Goal: Task Accomplishment & Management: Use online tool/utility

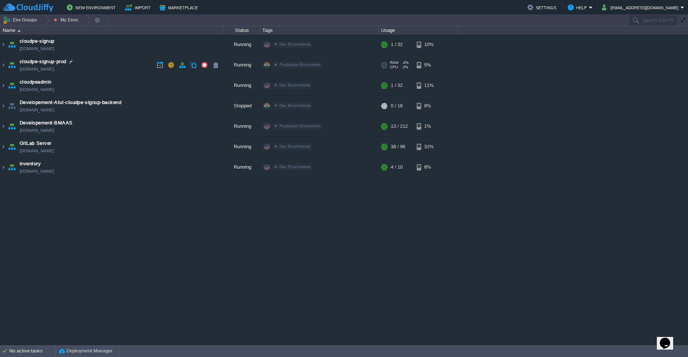
click at [104, 64] on td "cloudpe-signup-prod cloudpe-signup-prod.cloudjiffy.net" at bounding box center [111, 65] width 223 height 20
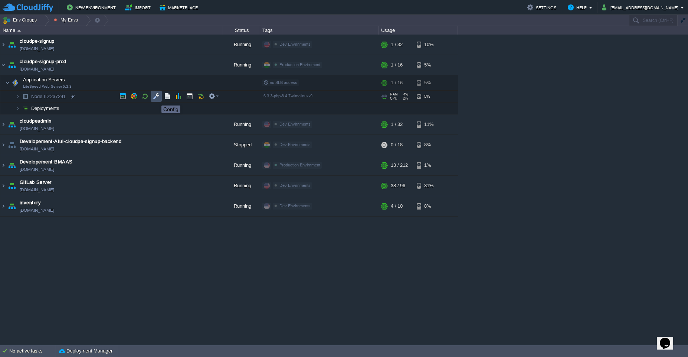
click at [156, 99] on button "button" at bounding box center [156, 96] width 7 height 7
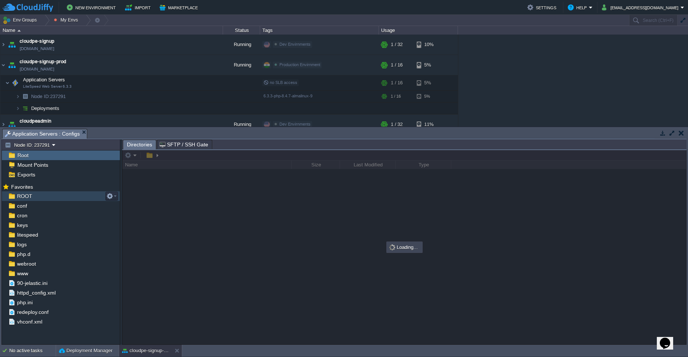
click at [48, 199] on div "ROOT" at bounding box center [61, 196] width 118 height 10
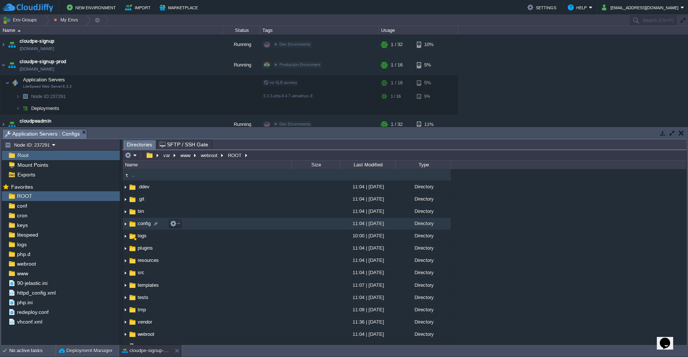
click at [285, 226] on td "config" at bounding box center [207, 224] width 169 height 12
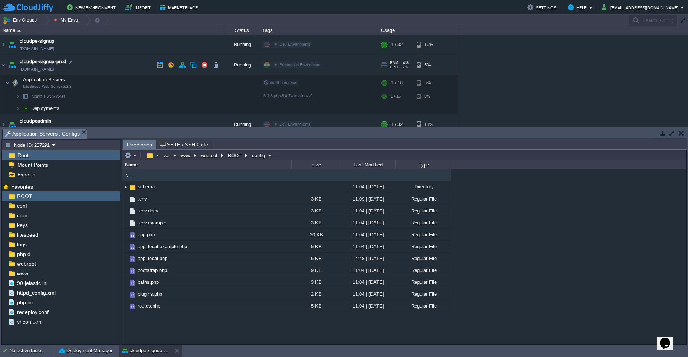
click at [121, 63] on td "cloudpe-signup-prod cloudpe-signup-prod.cloudjiffy.net" at bounding box center [111, 65] width 223 height 20
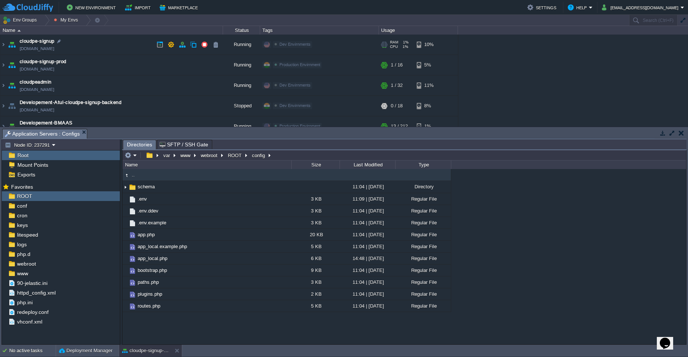
click at [128, 45] on td "cloudpe-signup cloudpe-signup.west1-us.cloudjiffy.net" at bounding box center [111, 45] width 223 height 20
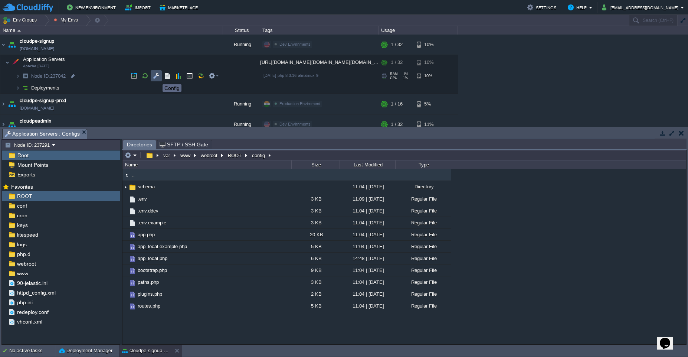
click at [159, 78] on button "button" at bounding box center [156, 75] width 7 height 7
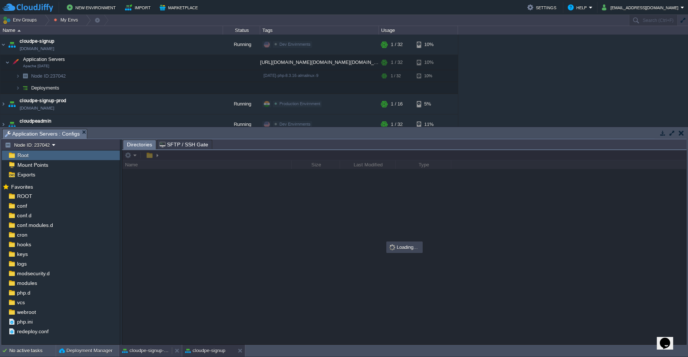
click at [141, 354] on button "cloudpe-signup-prod" at bounding box center [145, 350] width 47 height 7
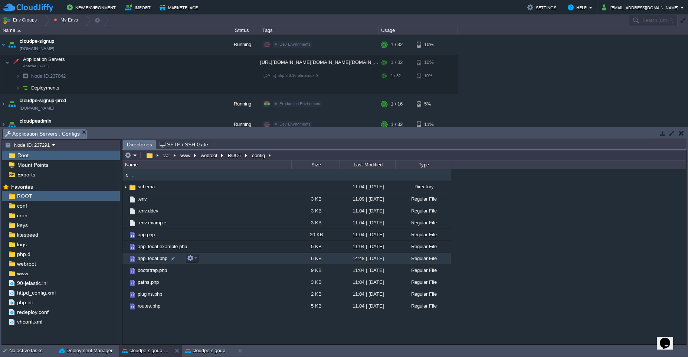
click at [242, 262] on td "app_local.php" at bounding box center [207, 258] width 169 height 12
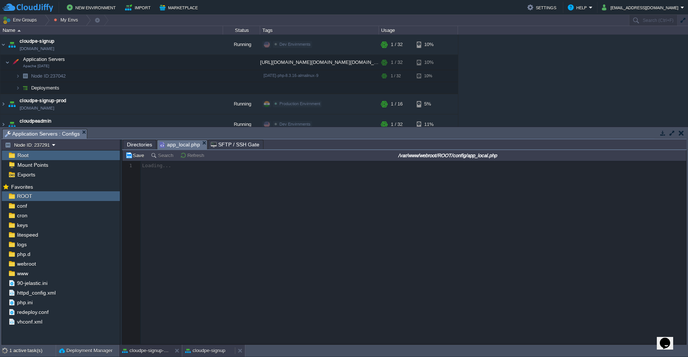
click at [200, 353] on button "cloudpe-signup" at bounding box center [205, 350] width 40 height 7
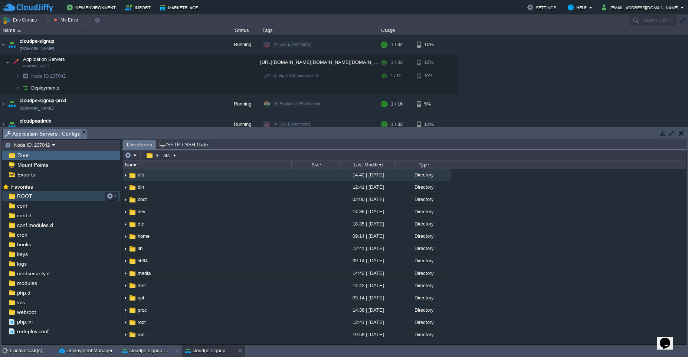
click at [45, 198] on div "ROOT" at bounding box center [61, 196] width 118 height 10
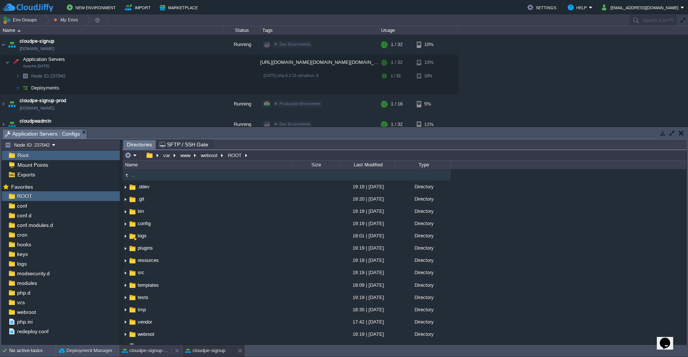
click at [133, 347] on button "cloudpe-signup-prod" at bounding box center [145, 350] width 47 height 7
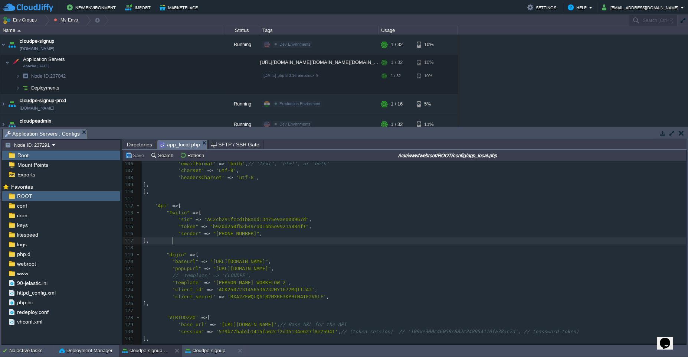
click at [191, 239] on pre "]," at bounding box center [414, 240] width 545 height 7
type textarea ""digio" => [ "baseurl" => "https://api.digio.in", "popupurl" => "https://app.di…"
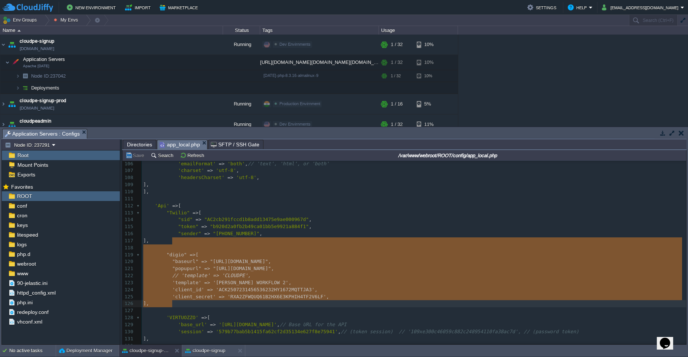
click at [192, 307] on pre "​" at bounding box center [414, 310] width 545 height 7
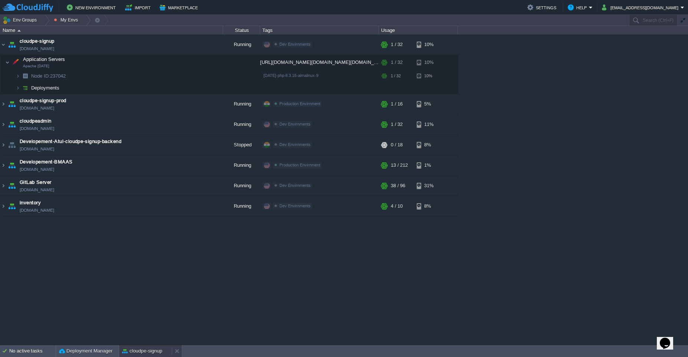
click at [138, 349] on button "cloudpe-signup" at bounding box center [142, 350] width 40 height 7
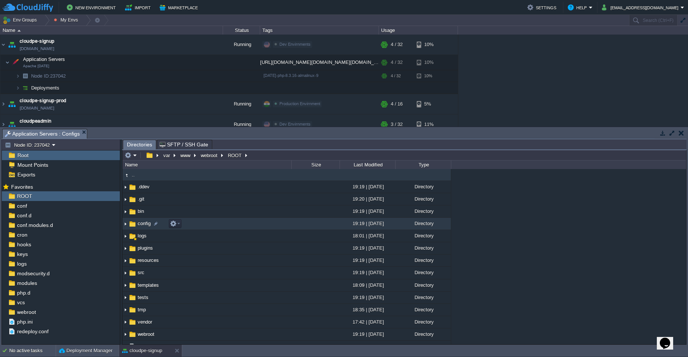
click at [267, 225] on td "config" at bounding box center [207, 224] width 169 height 12
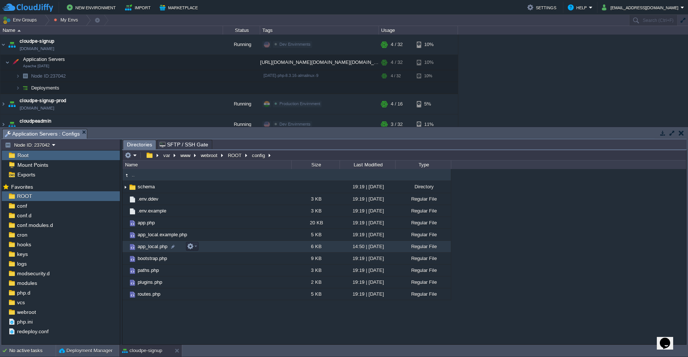
click at [265, 247] on td "app_local.php" at bounding box center [207, 247] width 169 height 12
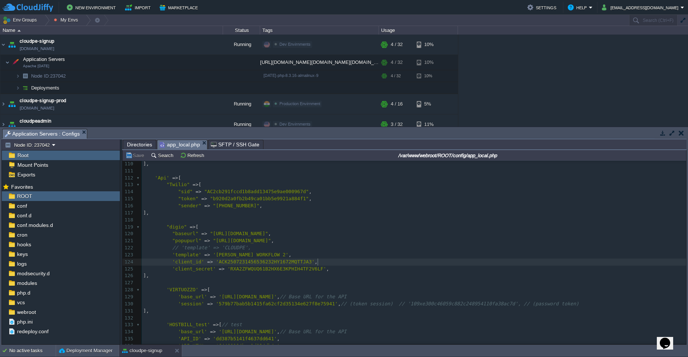
click at [319, 261] on div "176 <?php 100 ], 101 ​ 102 'Email' => [ 103 'default' => [ 104 'transport' => '…" at bounding box center [414, 269] width 545 height 357
click at [288, 241] on pre ""popupurl" => "https://ext.digio.in" ," at bounding box center [414, 240] width 545 height 7
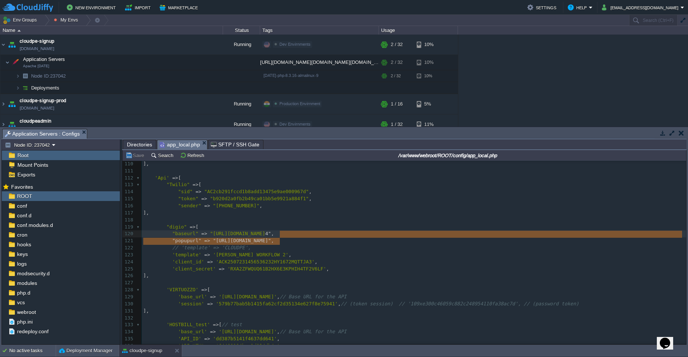
type textarea ""baseurl" => "https://ext.digio.in:444", "popupurl" => "https://ext.digio.in","
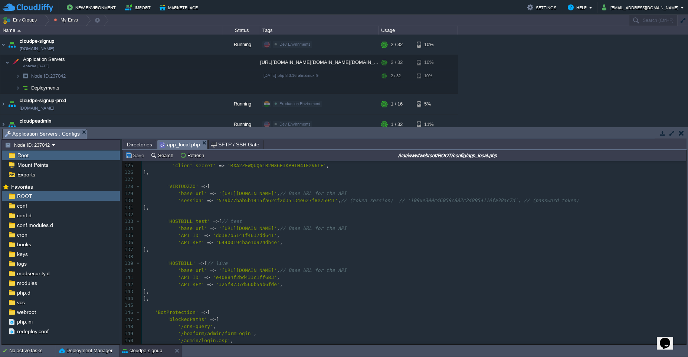
click at [257, 230] on div "xxxxxxxxxx <?php 100 ], 101 ​ 102 'Email' => [ 103 'default' => [ 104 'transpor…" at bounding box center [414, 165] width 545 height 357
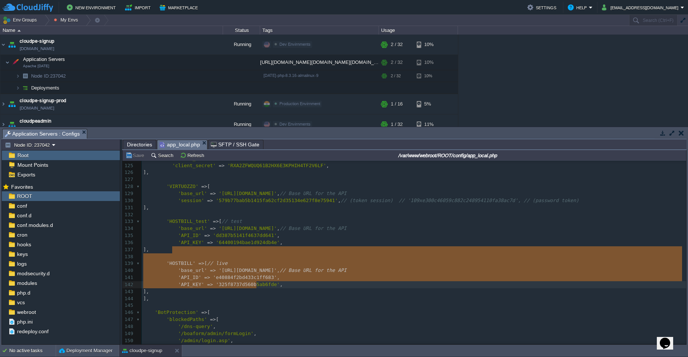
type textarea "'HOSTBILL' => [ // live 'base_url' => 'https://hostbill.leapswitch.com/myleap/a…"
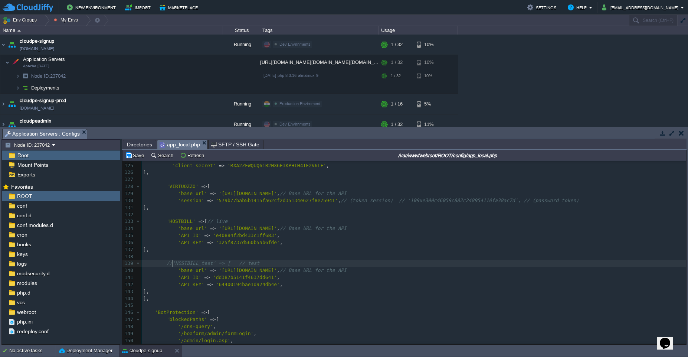
type textarea "//"
type textarea "_test"
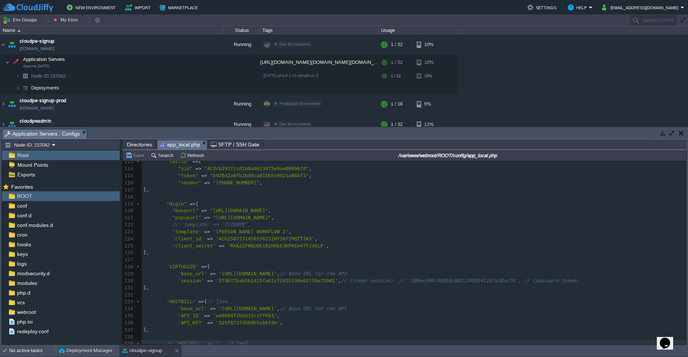
scroll to position [772, 0]
